Goal: Task Accomplishment & Management: Manage account settings

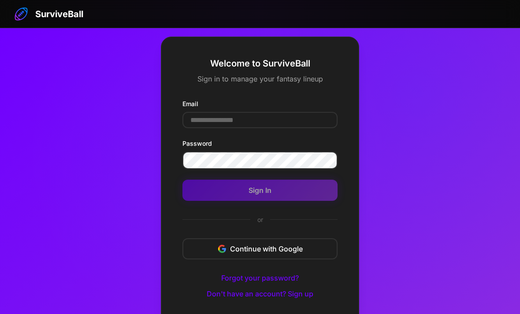
scroll to position [47, 0]
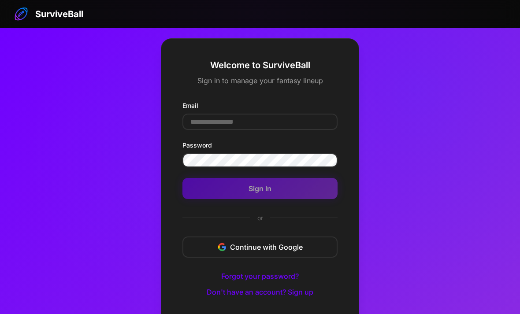
scroll to position [47, 0]
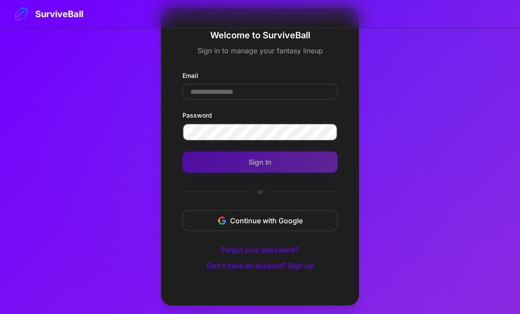
click at [209, 95] on input "Email" at bounding box center [260, 92] width 155 height 16
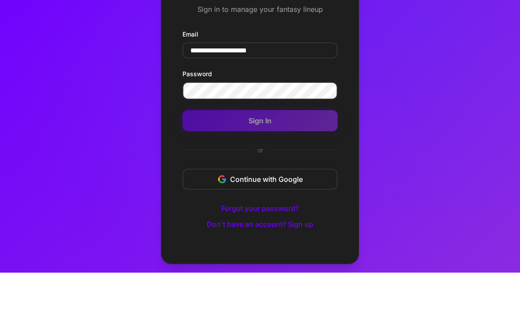
type input "**********"
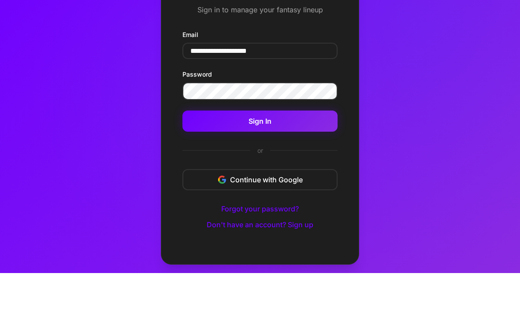
click at [292, 152] on button "Sign In" at bounding box center [260, 162] width 155 height 21
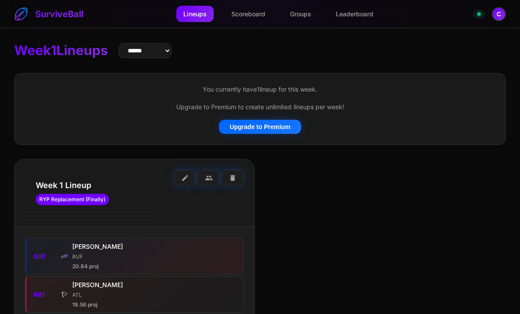
click at [365, 19] on link "Leaderboard" at bounding box center [355, 14] width 52 height 16
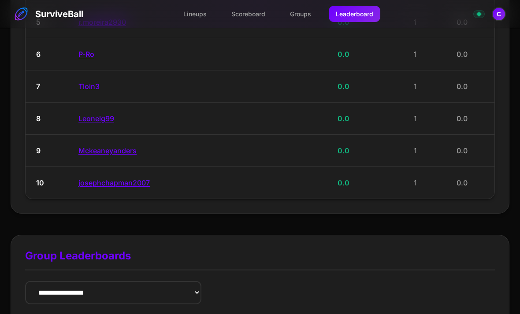
scroll to position [321, 0]
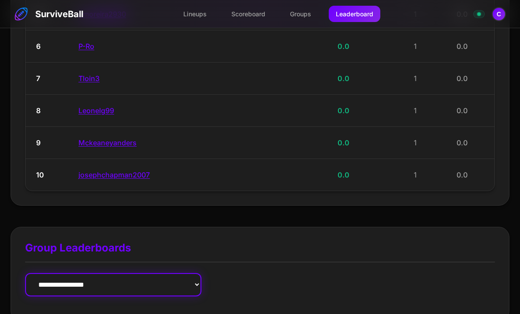
click at [52, 280] on select "**********" at bounding box center [113, 284] width 176 height 23
select select "**********"
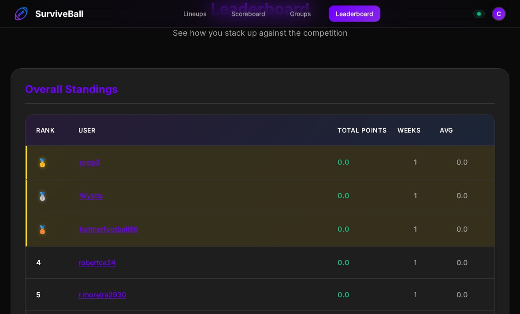
scroll to position [0, 0]
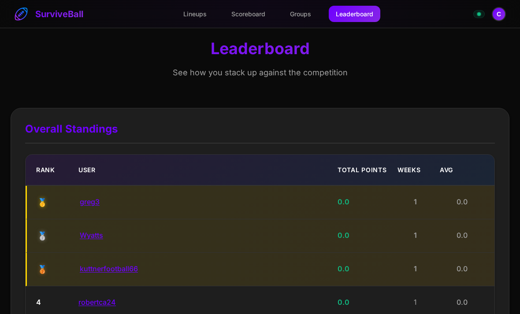
click at [195, 16] on link "Lineups" at bounding box center [194, 14] width 37 height 16
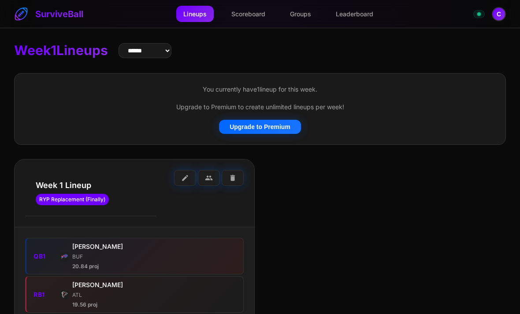
click at [183, 179] on span "edit" at bounding box center [185, 178] width 8 height 8
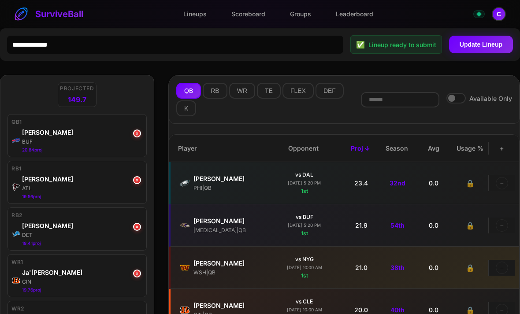
click at [139, 136] on button "×" at bounding box center [137, 134] width 8 height 8
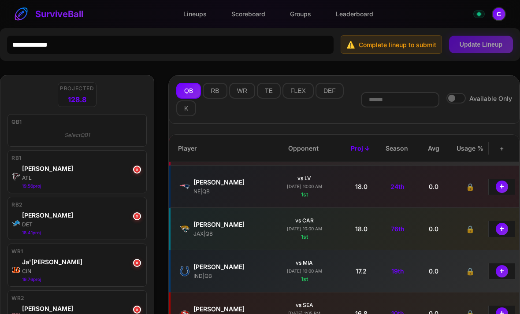
scroll to position [334, 0]
click at [502, 232] on button "+" at bounding box center [502, 230] width 12 height 12
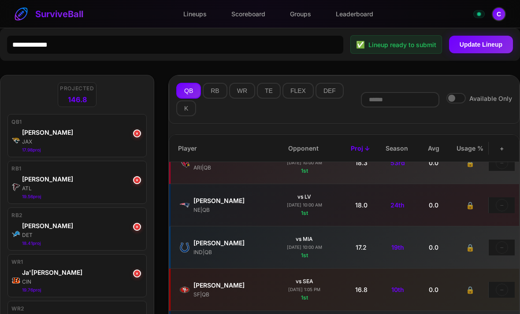
scroll to position [299, 0]
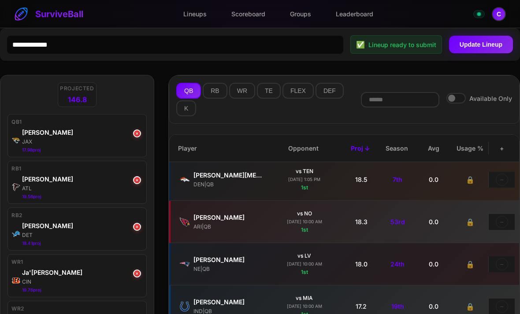
click at [134, 136] on button "×" at bounding box center [137, 134] width 8 height 8
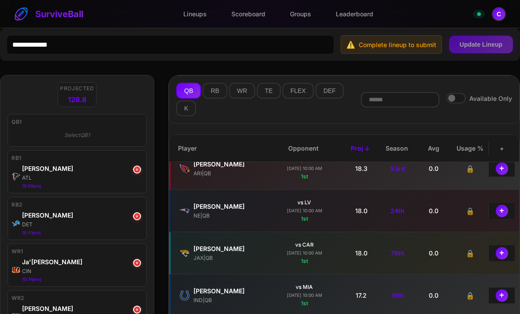
scroll to position [311, 0]
click at [505, 259] on button "+" at bounding box center [502, 253] width 12 height 12
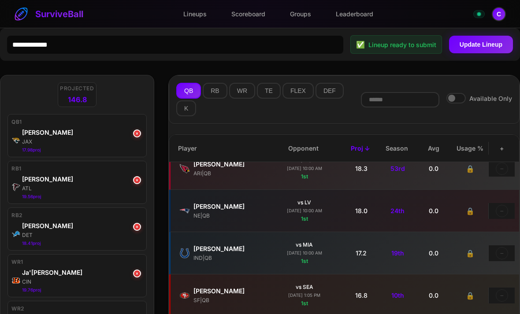
click at [214, 94] on button "RB" at bounding box center [215, 91] width 24 height 16
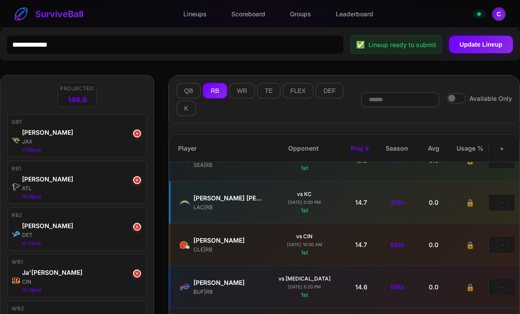
scroll to position [573, 0]
click at [133, 226] on button "×" at bounding box center [137, 227] width 8 height 8
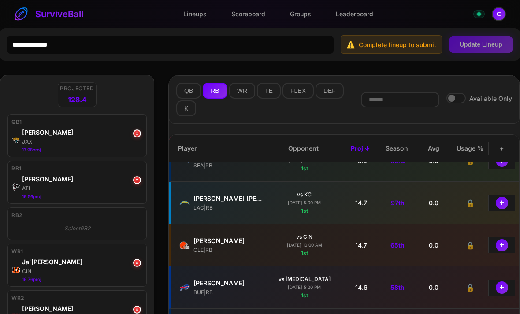
click at [503, 252] on button "+" at bounding box center [502, 245] width 12 height 12
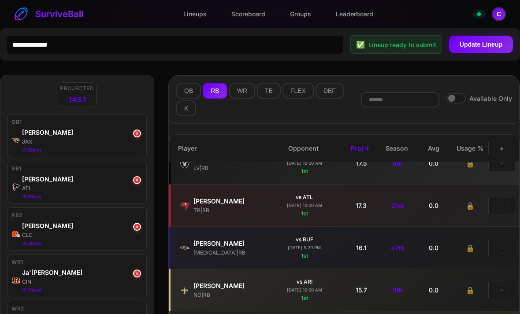
scroll to position [0, 0]
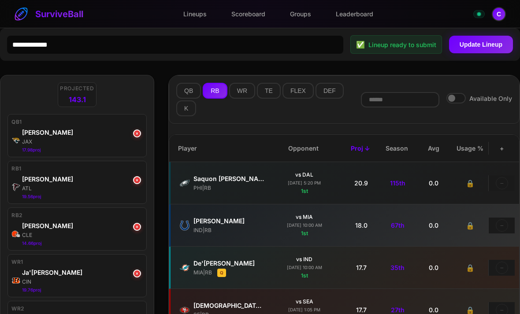
click at [138, 183] on button "×" at bounding box center [137, 180] width 8 height 8
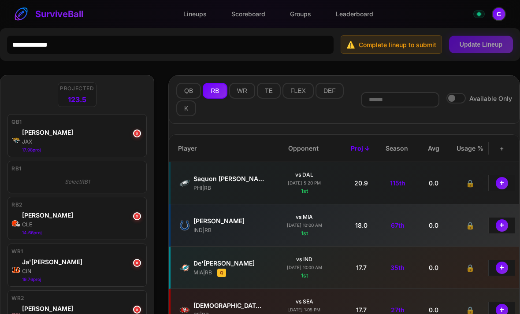
click at [500, 228] on button "+" at bounding box center [502, 226] width 12 height 12
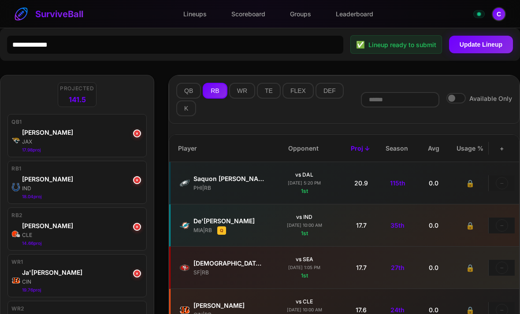
click at [135, 180] on button "×" at bounding box center [137, 180] width 8 height 8
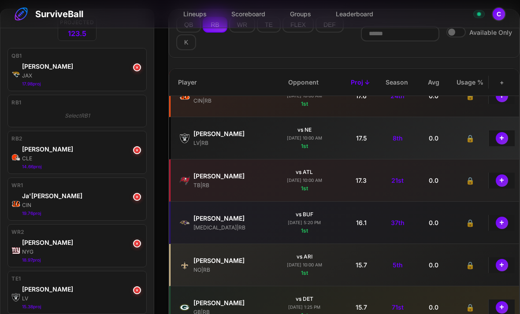
scroll to position [190, 0]
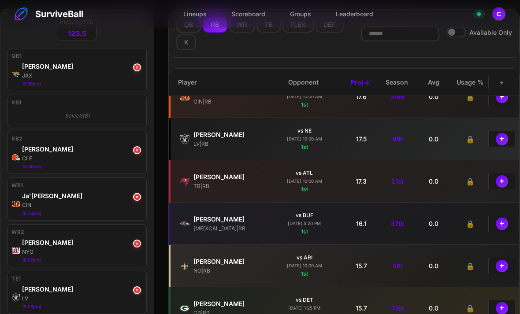
click at [504, 187] on button "+" at bounding box center [502, 182] width 12 height 12
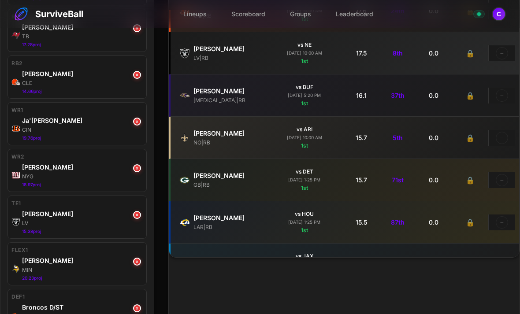
scroll to position [153, 0]
click at [138, 169] on button "×" at bounding box center [137, 168] width 8 height 8
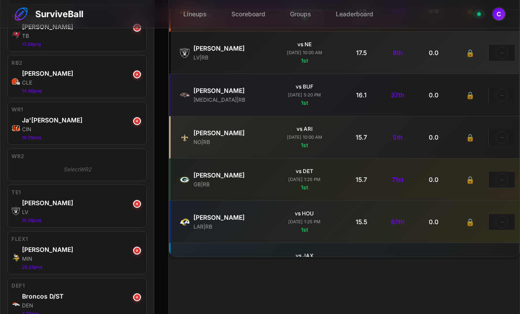
click at [139, 121] on button "×" at bounding box center [137, 121] width 8 height 8
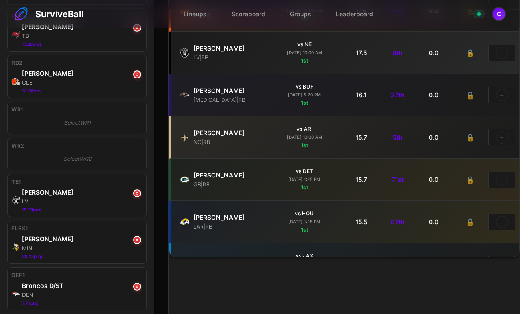
click at [138, 244] on button "×" at bounding box center [137, 240] width 8 height 8
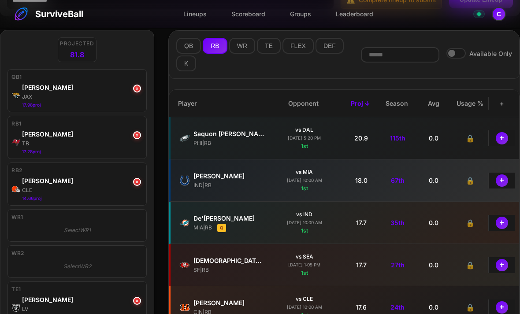
scroll to position [16, 0]
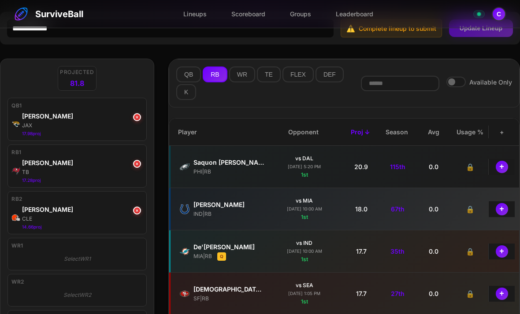
click at [239, 78] on button "WR" at bounding box center [242, 75] width 26 height 16
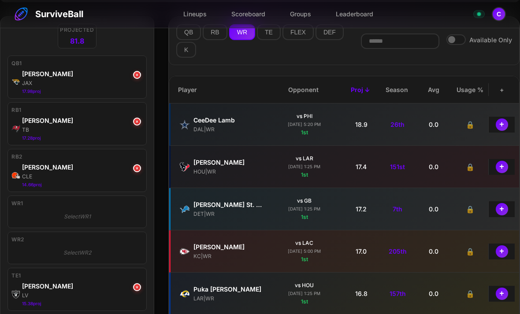
scroll to position [0, 0]
click at [211, 39] on button "RB" at bounding box center [215, 32] width 24 height 16
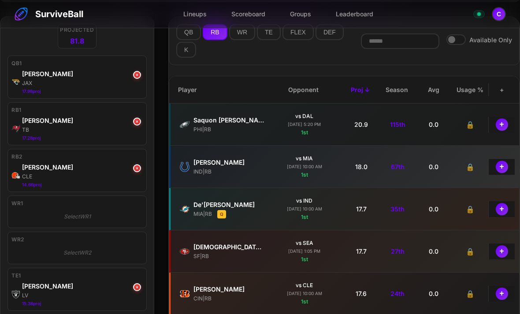
click at [237, 37] on button "WR" at bounding box center [242, 32] width 26 height 16
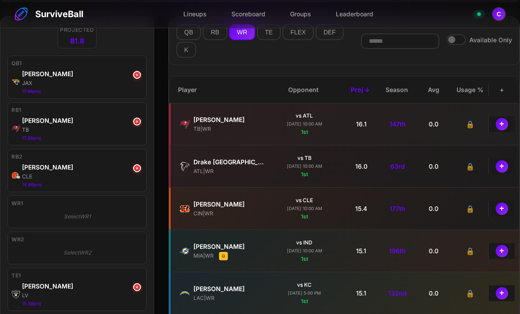
scroll to position [298, 0]
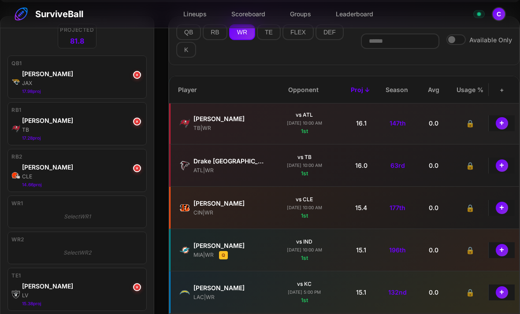
click at [501, 214] on button "+" at bounding box center [502, 208] width 12 height 12
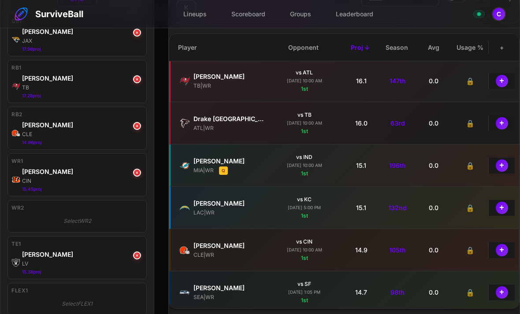
scroll to position [101, 0]
click at [138, 259] on button "×" at bounding box center [137, 255] width 8 height 8
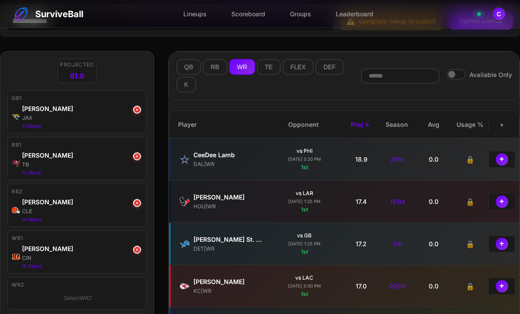
scroll to position [0, 0]
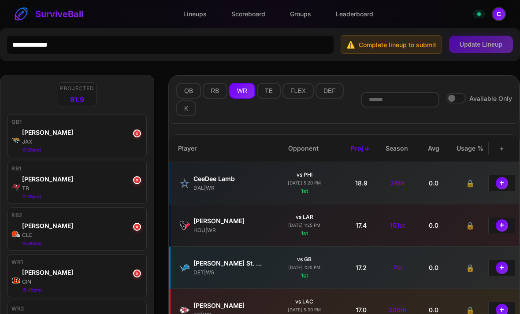
click at [268, 91] on button "TE" at bounding box center [269, 91] width 24 height 16
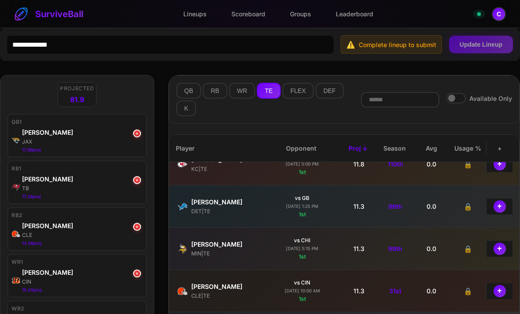
scroll to position [146, 2]
click at [501, 255] on button "+" at bounding box center [500, 249] width 12 height 12
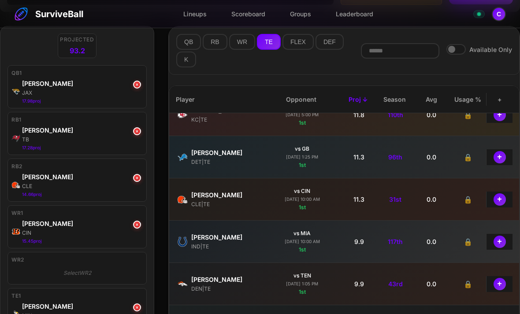
scroll to position [0, 0]
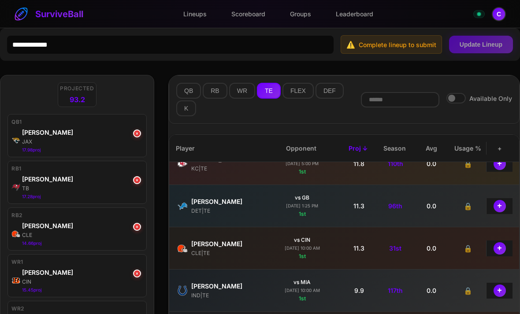
click at [243, 97] on button "WR" at bounding box center [242, 91] width 26 height 16
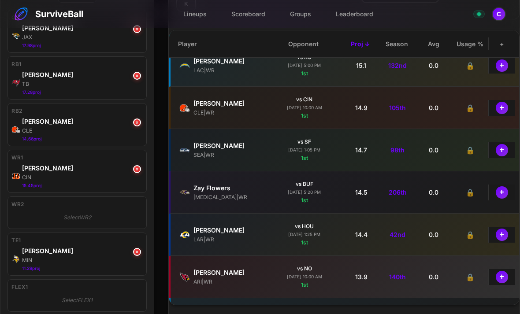
scroll to position [437, 0]
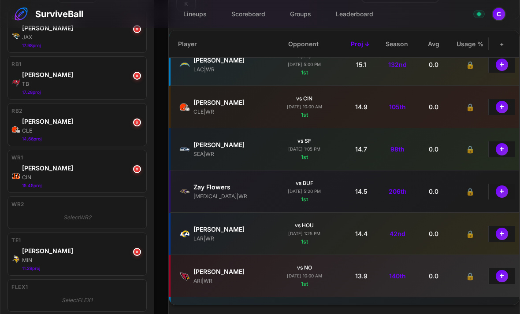
click at [505, 192] on button "+" at bounding box center [502, 192] width 12 height 12
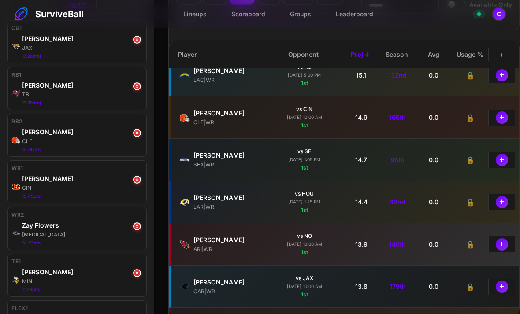
scroll to position [93, 0]
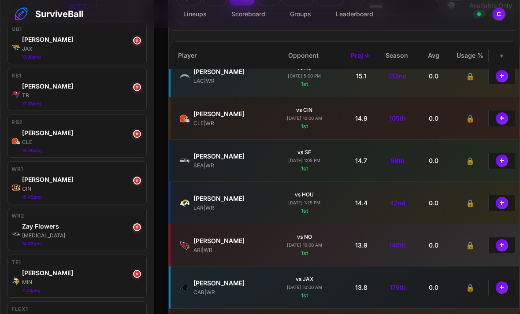
click at [138, 89] on button "×" at bounding box center [137, 87] width 8 height 8
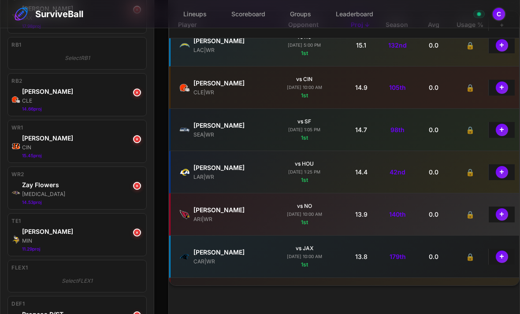
scroll to position [122, 0]
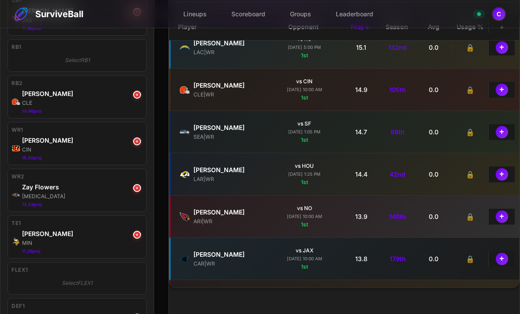
click at [138, 186] on button "×" at bounding box center [137, 188] width 8 height 8
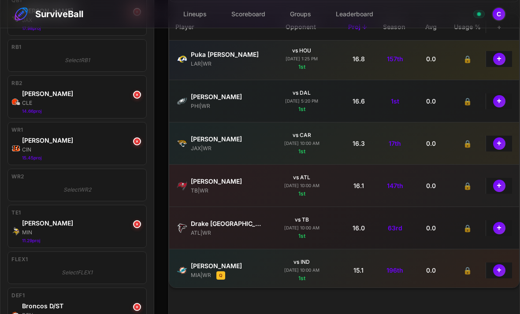
scroll to position [173, 2]
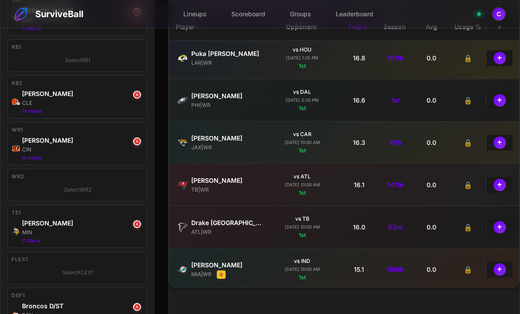
click at [500, 191] on button "+" at bounding box center [500, 185] width 12 height 12
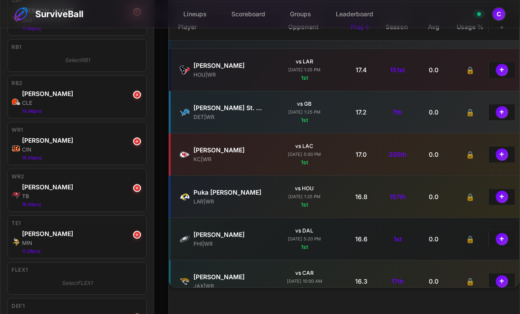
scroll to position [29, 0]
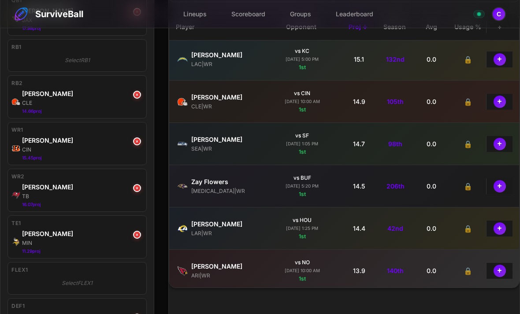
click at [502, 191] on button "+" at bounding box center [500, 186] width 12 height 12
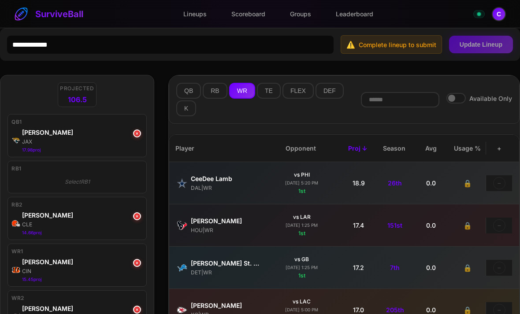
click at [210, 96] on button "RB" at bounding box center [215, 91] width 24 height 16
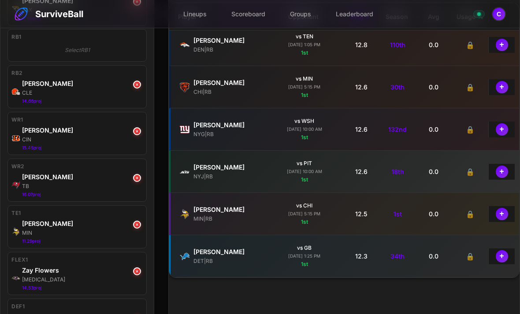
click at [504, 218] on button "+" at bounding box center [502, 214] width 12 height 12
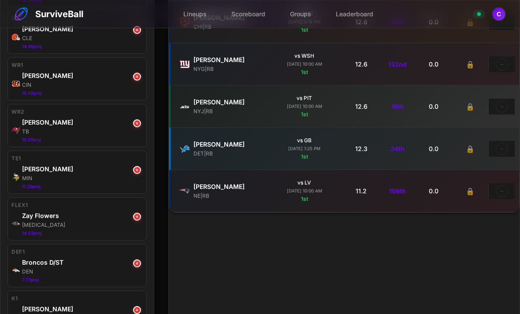
click at [136, 268] on button "×" at bounding box center [137, 264] width 8 height 8
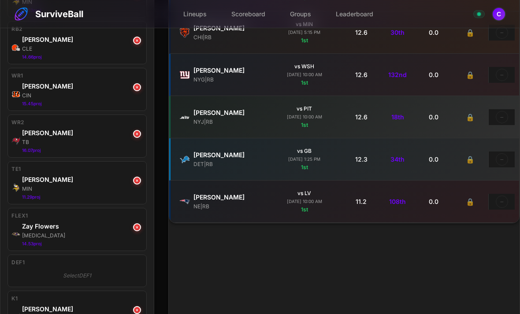
click at [136, 314] on button "×" at bounding box center [137, 310] width 8 height 8
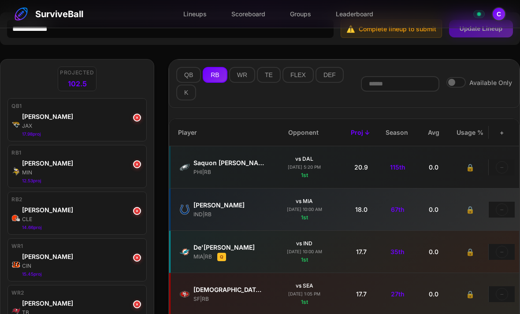
click at [329, 82] on button "DEF" at bounding box center [330, 75] width 28 height 16
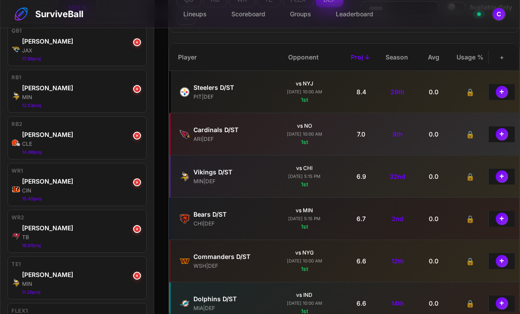
scroll to position [0, 0]
click at [505, 136] on button "+" at bounding box center [502, 134] width 12 height 12
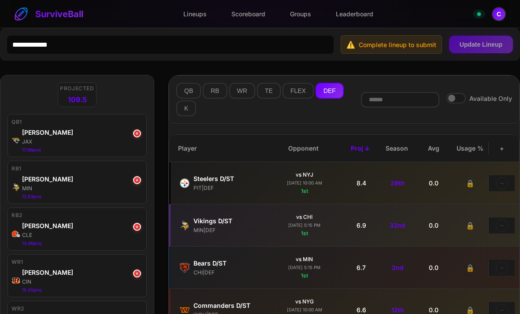
click at [190, 116] on button "K" at bounding box center [186, 109] width 20 height 16
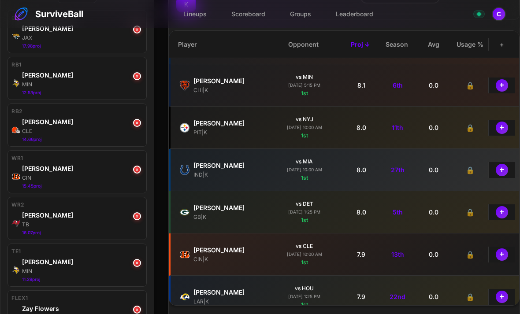
scroll to position [460, 0]
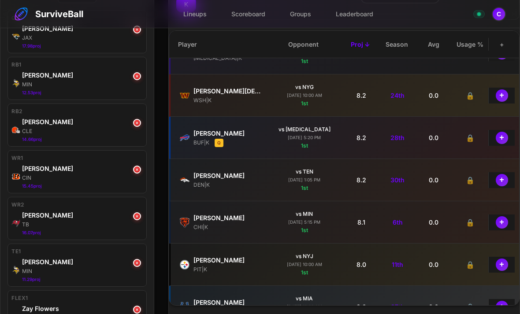
click at [500, 182] on button "+" at bounding box center [502, 180] width 12 height 12
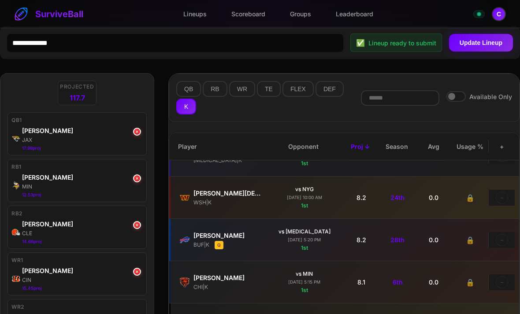
scroll to position [3, 0]
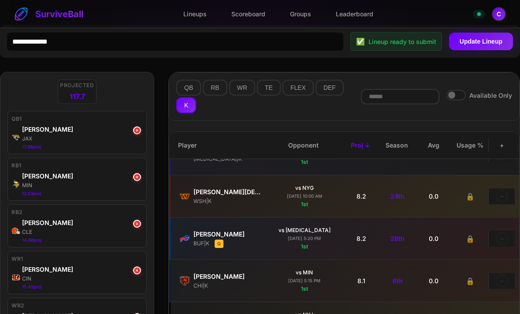
click at [492, 42] on button "Update Lineup" at bounding box center [481, 42] width 64 height 18
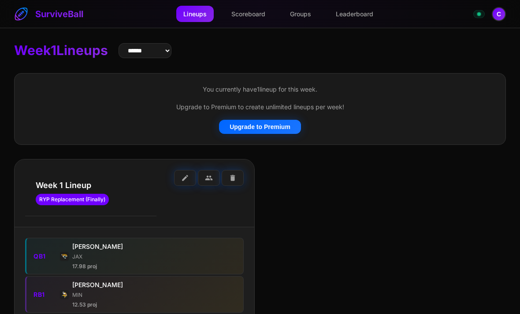
click at [362, 12] on link "Leaderboard" at bounding box center [355, 14] width 52 height 16
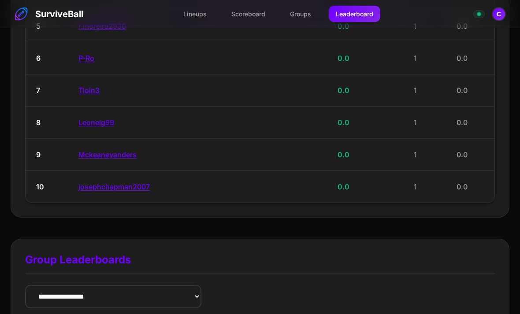
scroll to position [321, 0]
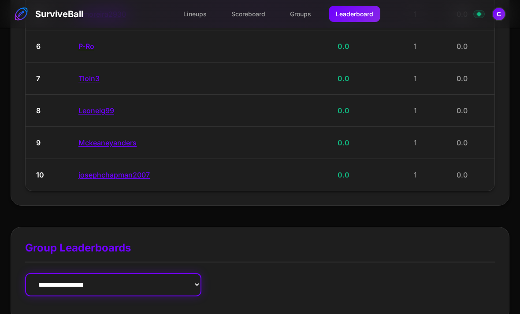
click at [52, 278] on select "**********" at bounding box center [113, 284] width 176 height 23
select select "**********"
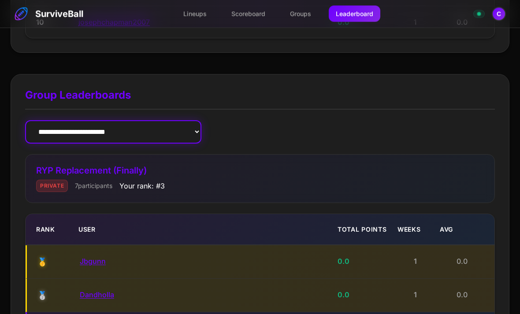
scroll to position [473, 0]
click at [47, 125] on select "**********" at bounding box center [113, 132] width 176 height 23
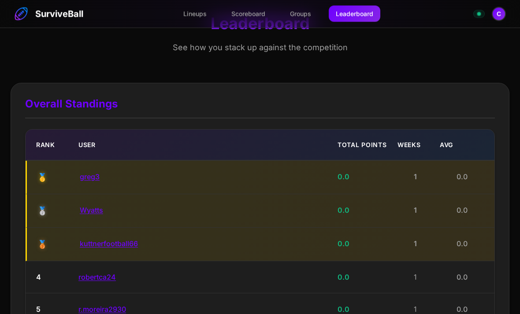
scroll to position [0, 0]
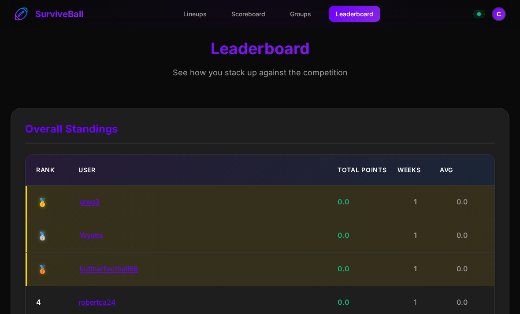
click at [504, 15] on button "C" at bounding box center [499, 14] width 14 height 14
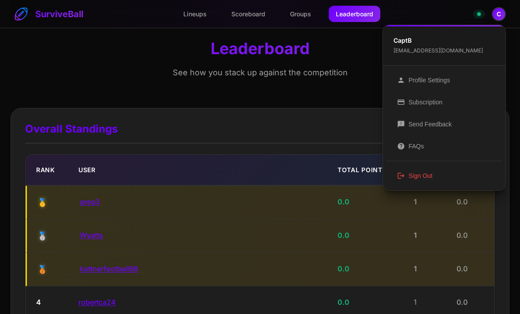
click at [430, 176] on button "logout Sign Out" at bounding box center [445, 176] width 116 height 22
